Goal: Information Seeking & Learning: Learn about a topic

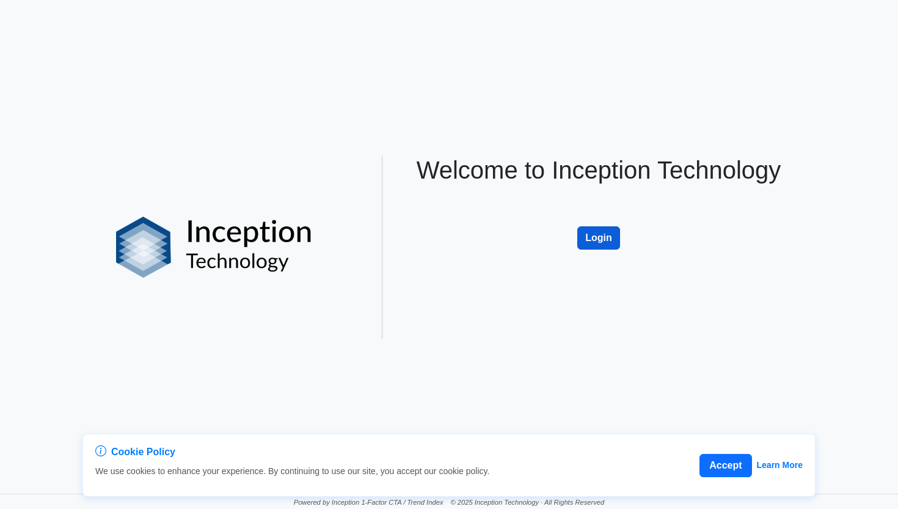
click at [595, 240] on button "Login" at bounding box center [599, 237] width 43 height 23
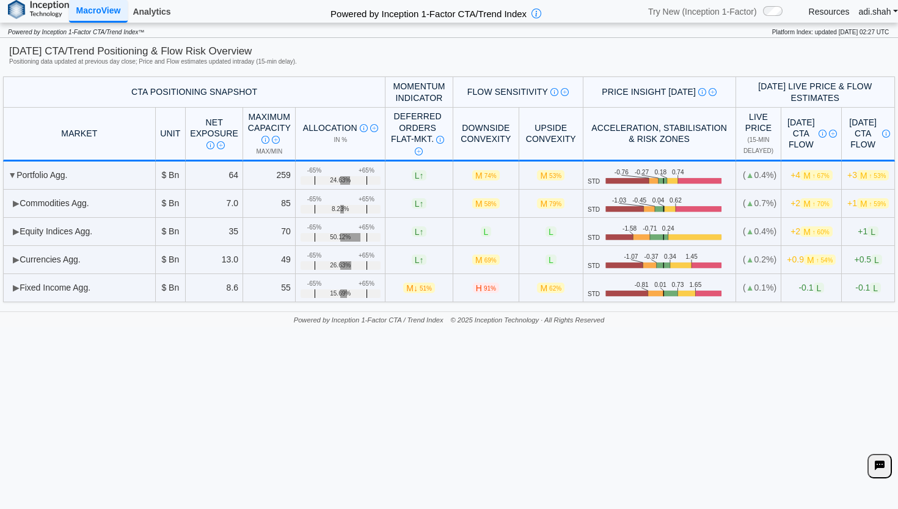
click at [156, 4] on link "Analytics" at bounding box center [152, 11] width 48 height 21
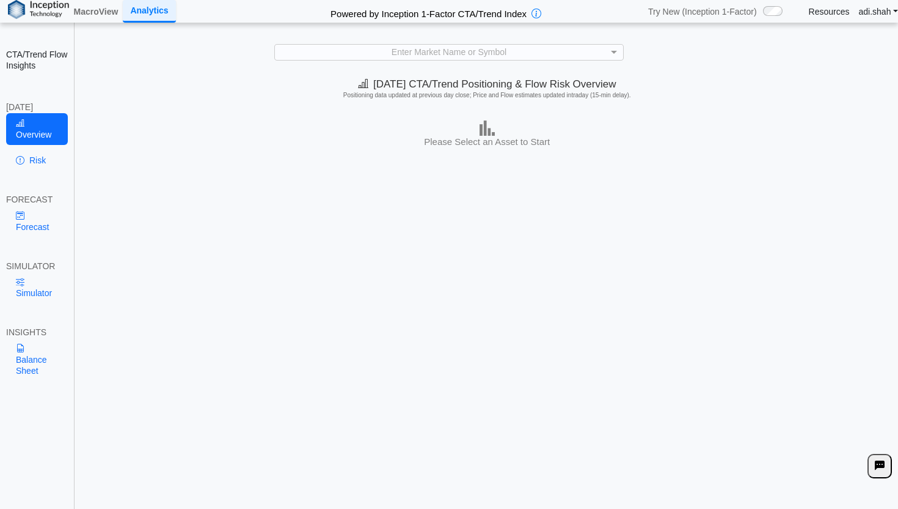
click at [762, 13] on div "Try New (Inception 1-Factor) /1-factor-analytics /scenario" at bounding box center [717, 12] width 139 height 16
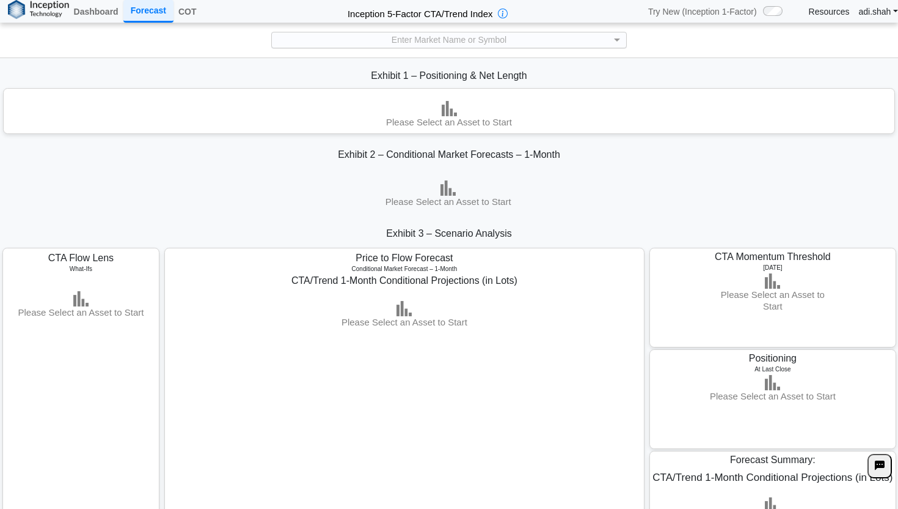
click at [548, 34] on div "Enter Market Name or Symbol" at bounding box center [449, 39] width 355 height 15
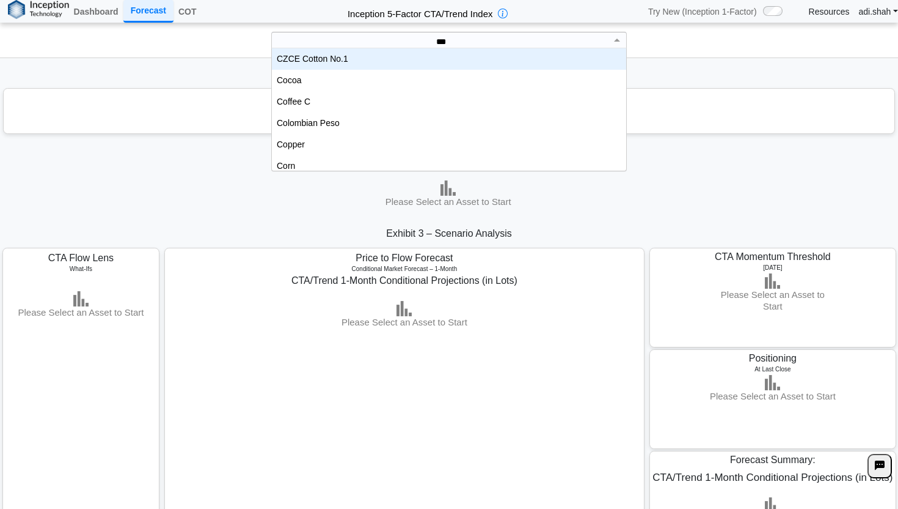
scroll to position [43, 355]
type input "****"
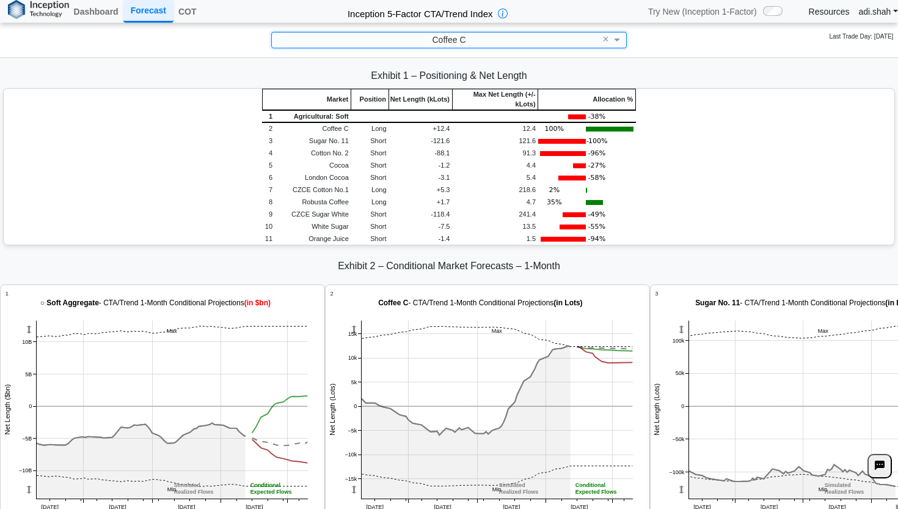
scroll to position [0, 0]
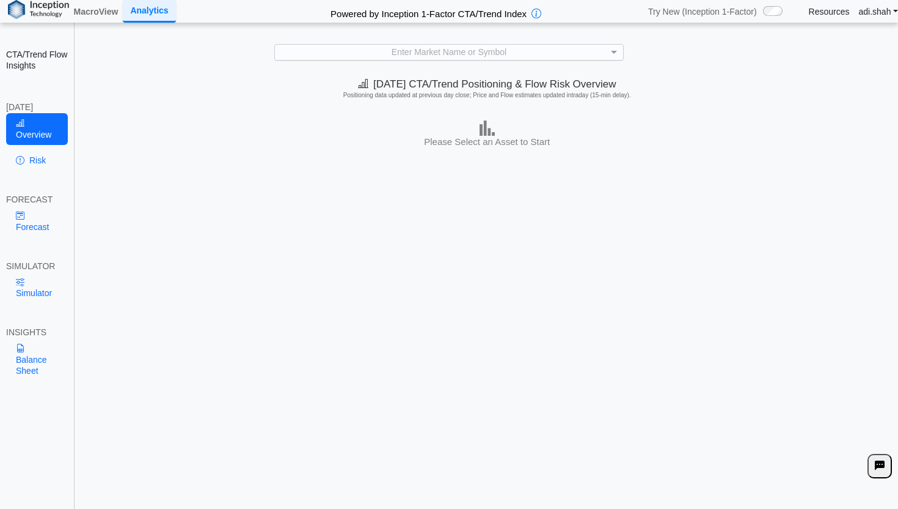
click at [375, 58] on div "Enter Market Name or Symbol" at bounding box center [449, 52] width 348 height 15
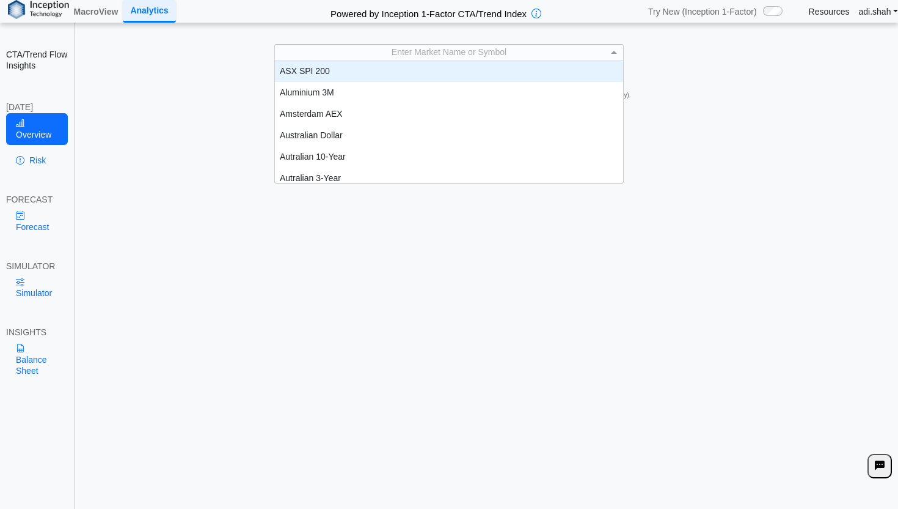
scroll to position [1, 1]
type input "**"
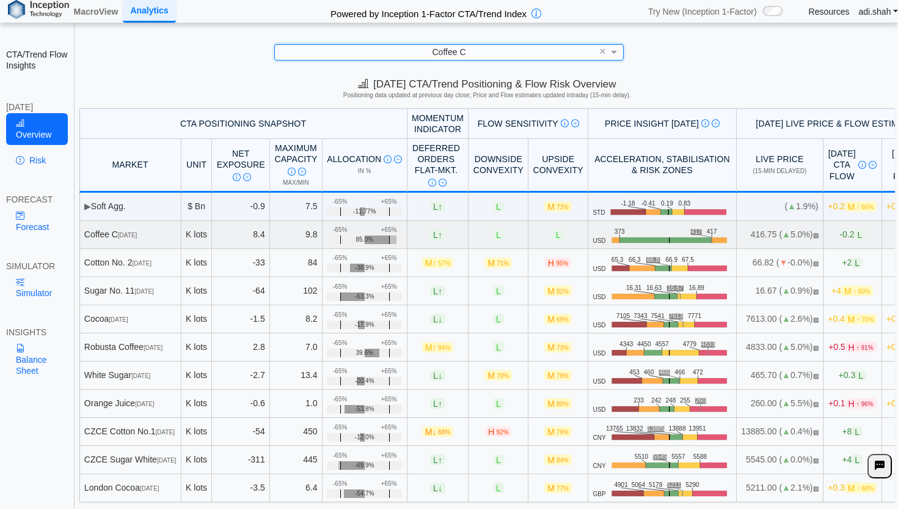
scroll to position [22, 0]
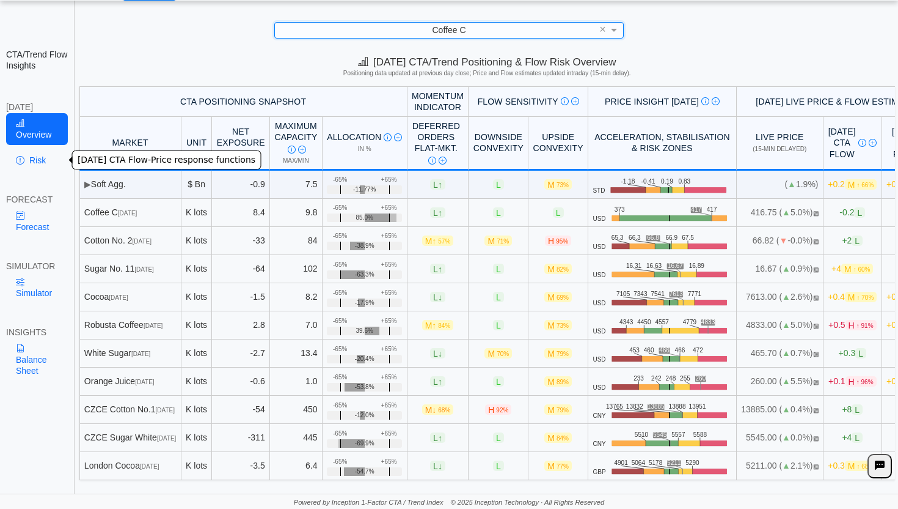
click at [35, 156] on link "Risk" at bounding box center [37, 160] width 62 height 21
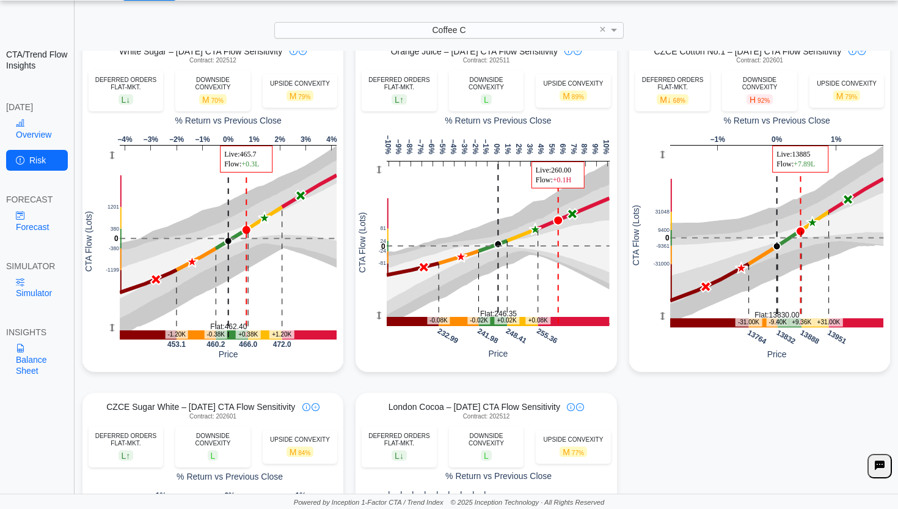
scroll to position [846, 0]
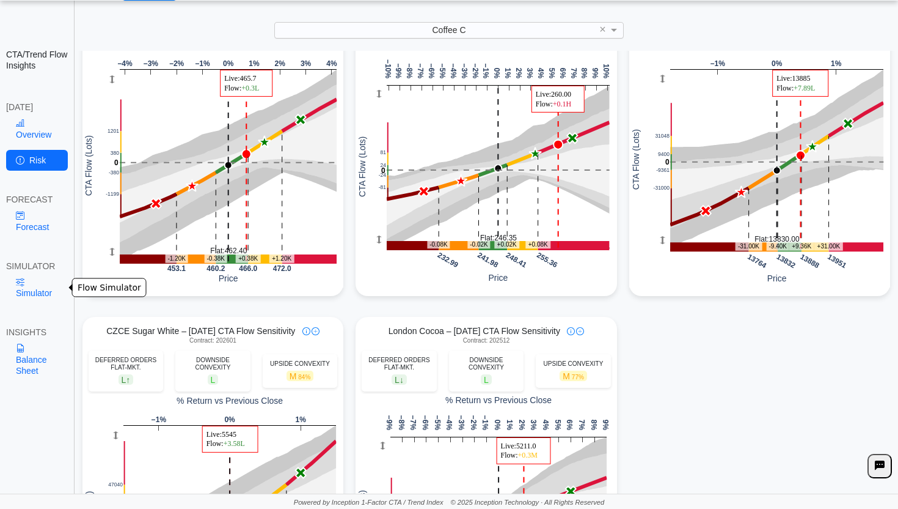
click at [36, 285] on link "Simulator" at bounding box center [37, 287] width 62 height 32
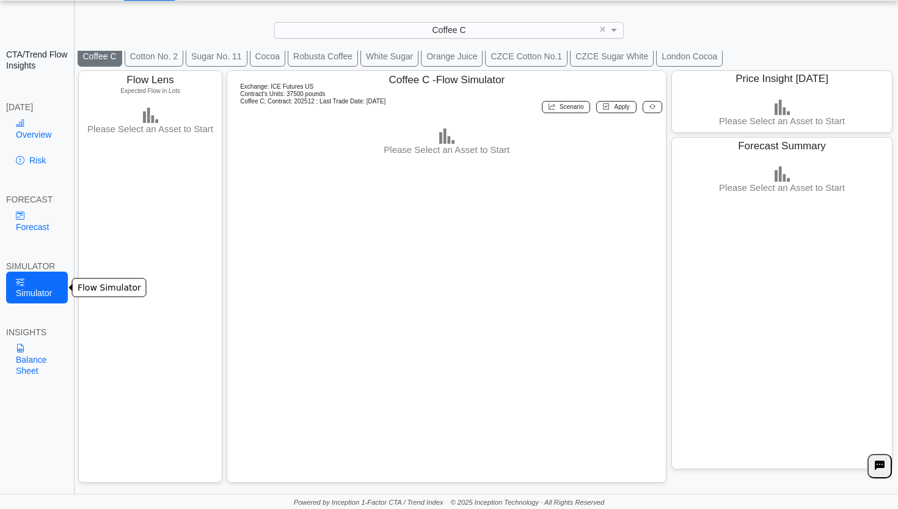
scroll to position [29, 0]
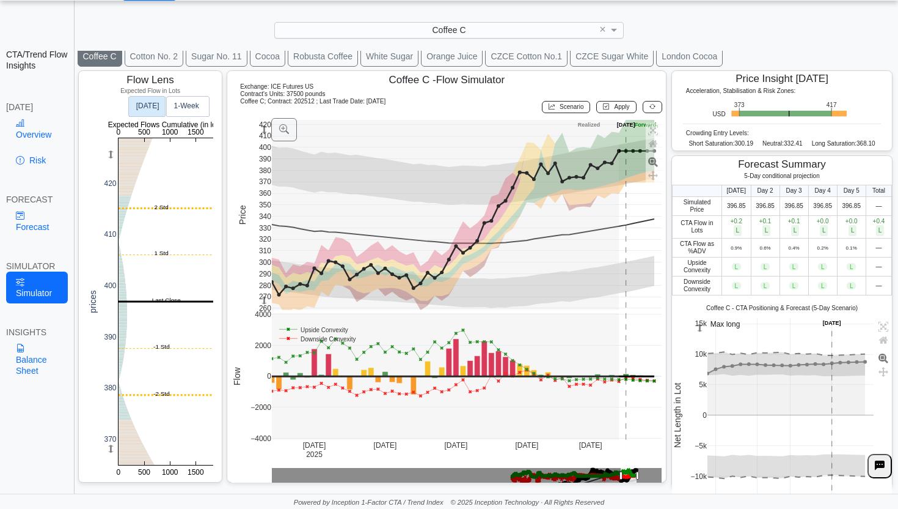
click at [42, 204] on div "FORECAST" at bounding box center [37, 199] width 62 height 11
click at [53, 216] on link "Forecast" at bounding box center [37, 221] width 62 height 32
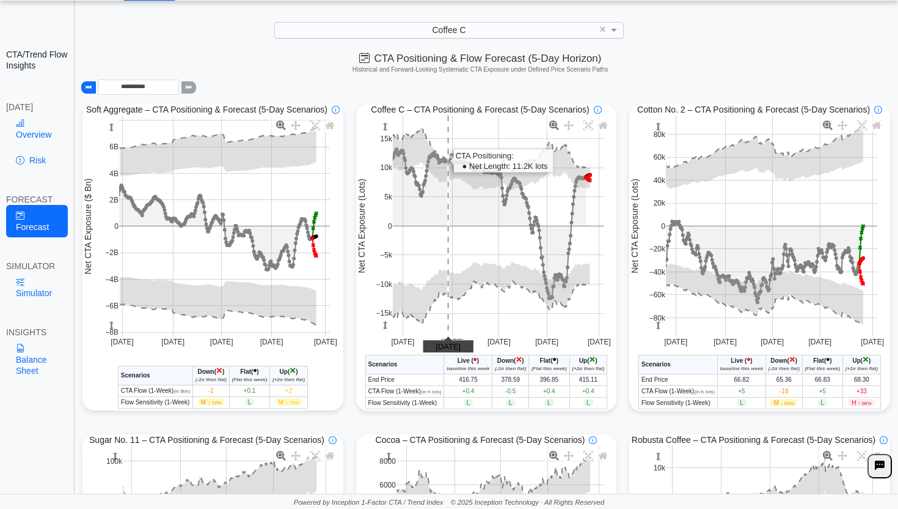
scroll to position [0, 0]
click at [35, 150] on link "Risk" at bounding box center [37, 160] width 62 height 21
